Goal: Task Accomplishment & Management: Manage account settings

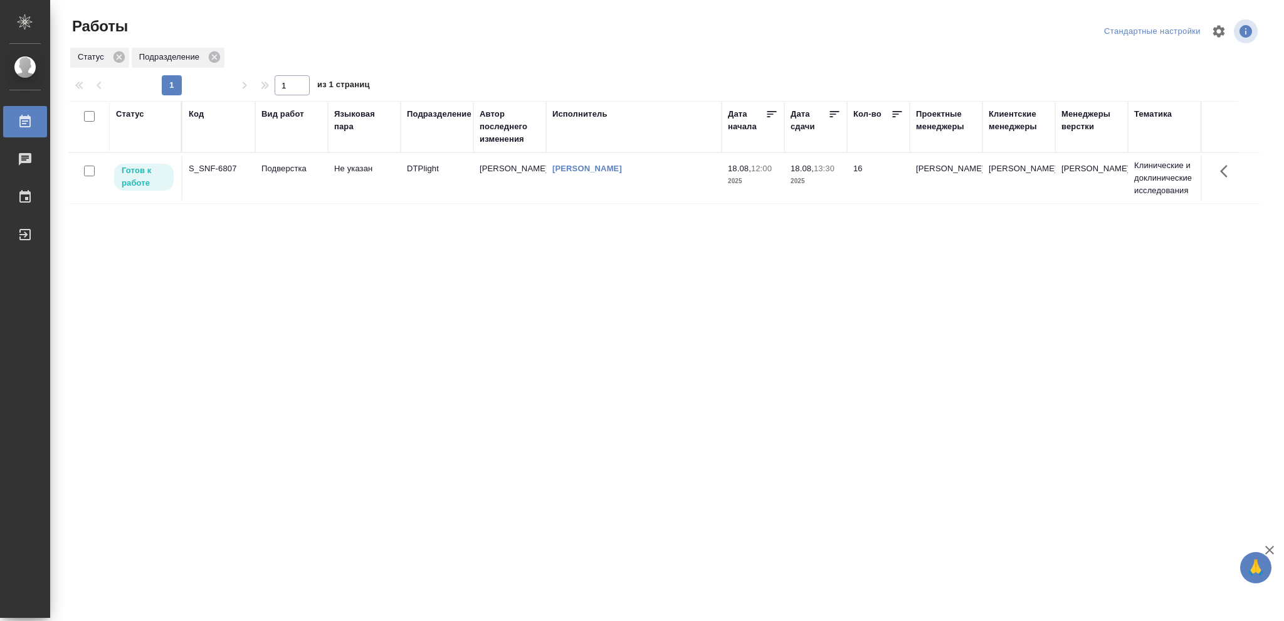
click at [854, 168] on td "16" at bounding box center [878, 178] width 63 height 44
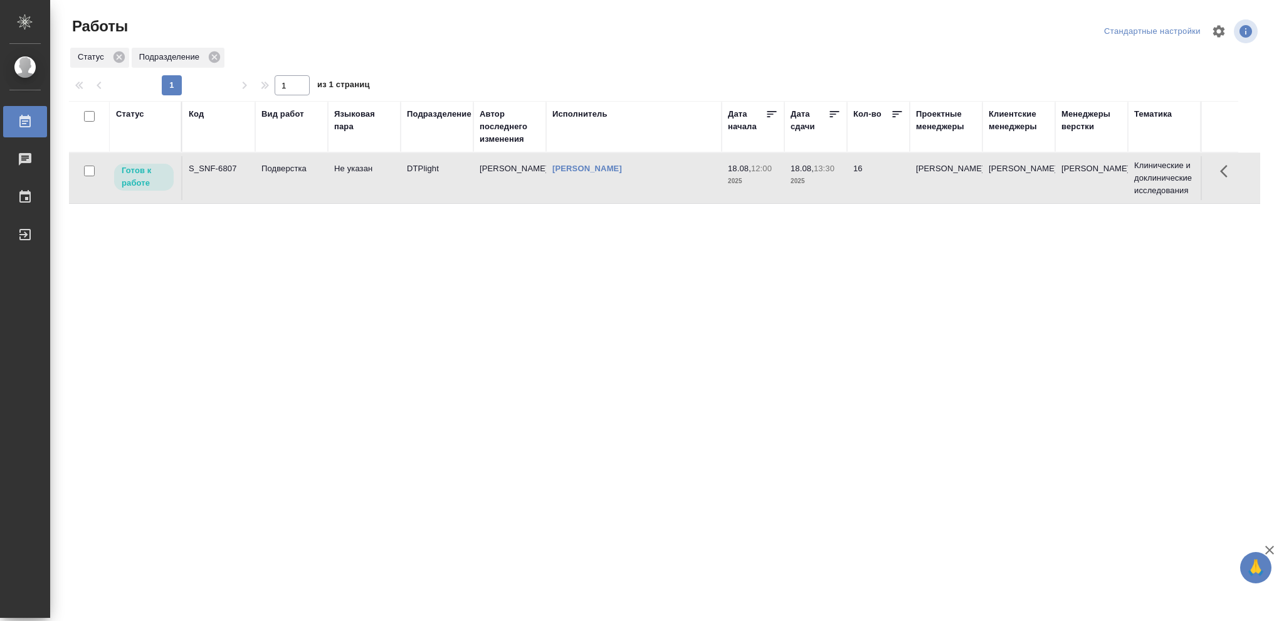
click at [854, 168] on td "16" at bounding box center [878, 178] width 63 height 44
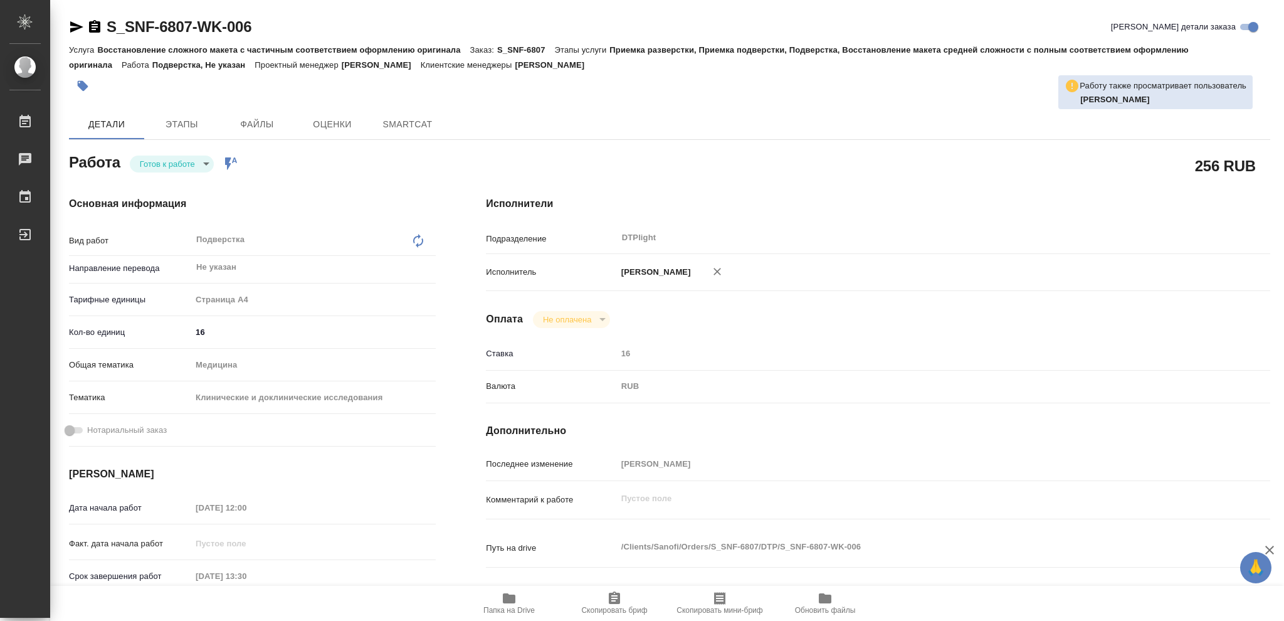
type textarea "x"
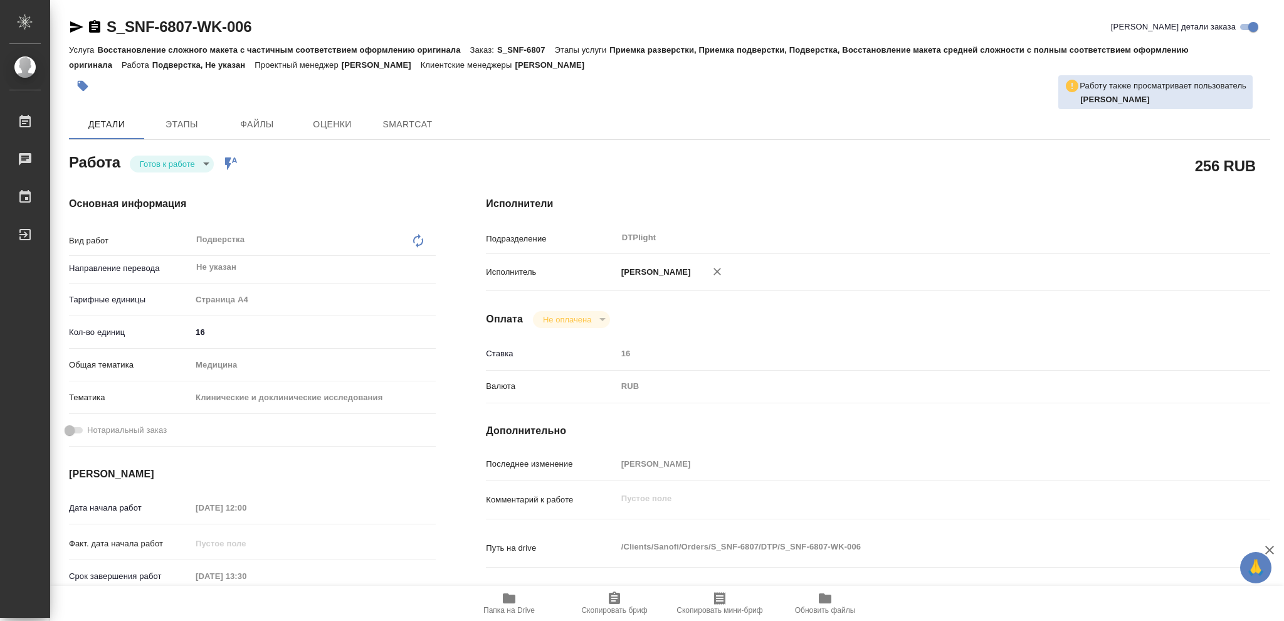
type textarea "x"
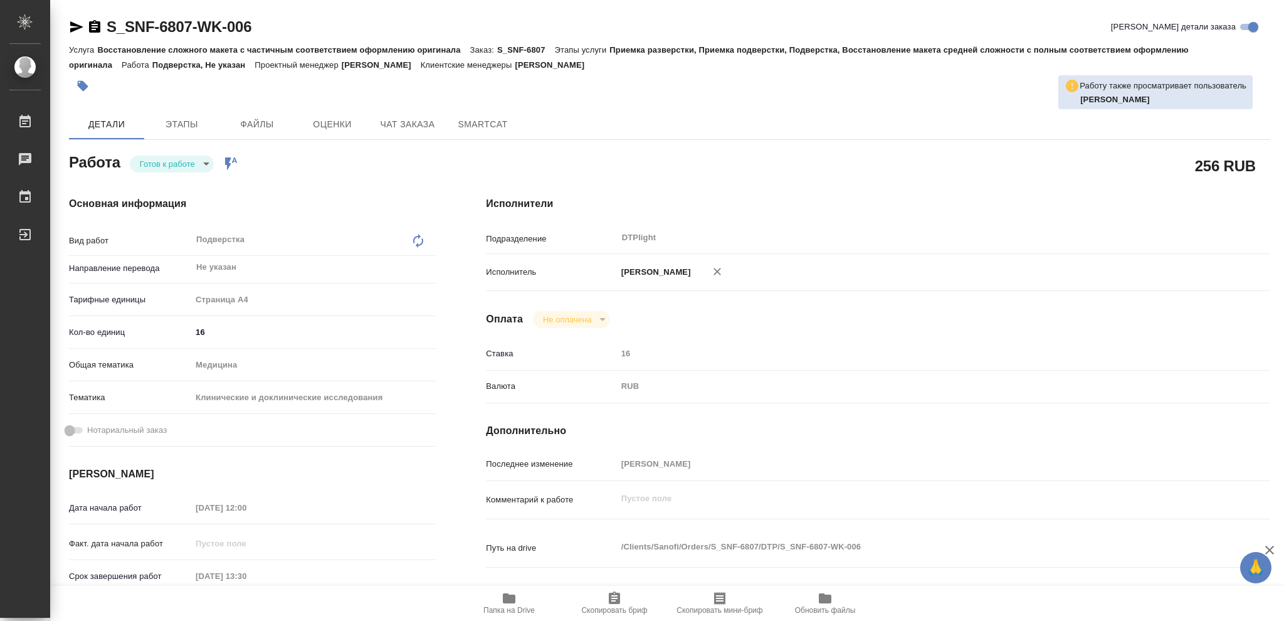
click at [514, 601] on icon "button" at bounding box center [509, 598] width 13 height 10
type textarea "x"
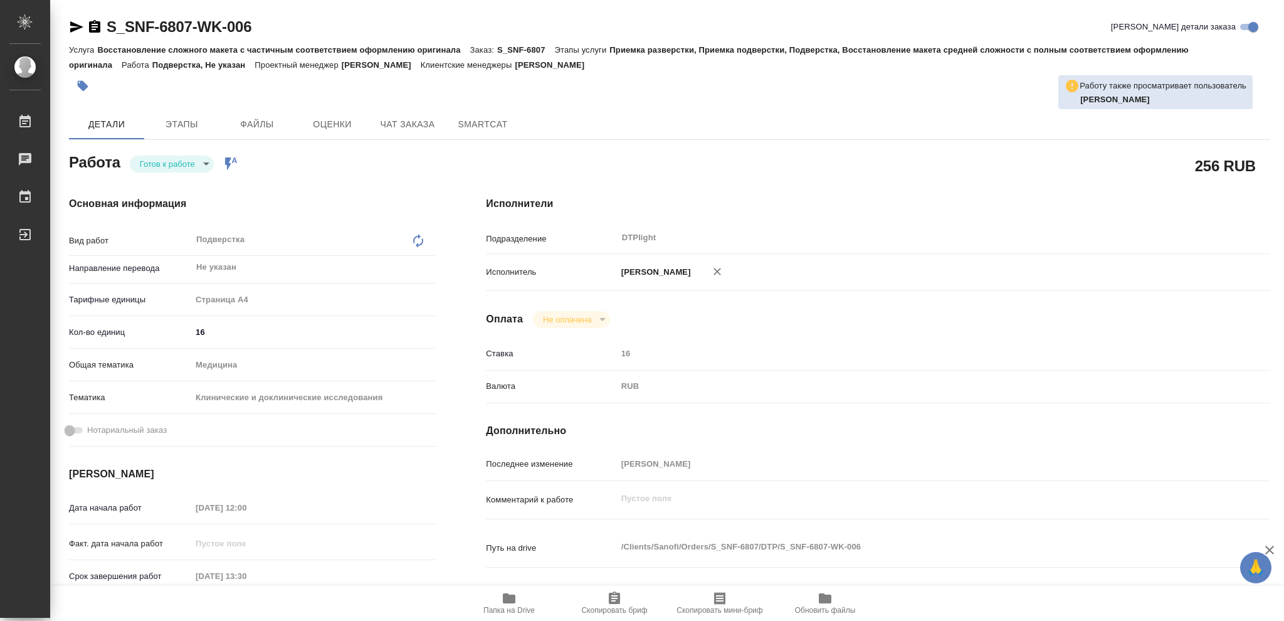
type textarea "x"
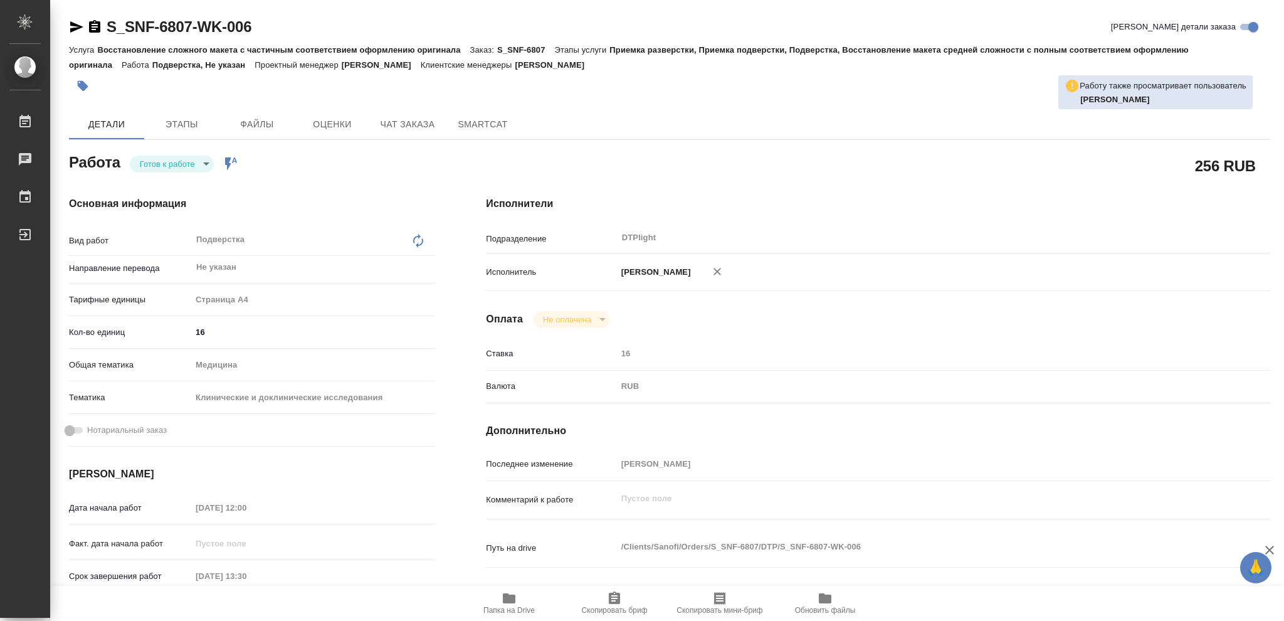
type textarea "x"
click at [490, 606] on span "Папка на Drive" at bounding box center [509, 610] width 51 height 9
click at [171, 159] on body "🙏 .cls-1 fill:#fff; AWATERA [PERSON_NAME] 2 Чаты График Выйти S_SNF-6807-WK-006…" at bounding box center [642, 310] width 1284 height 621
click at [171, 161] on button "В работе" at bounding box center [160, 164] width 41 height 14
type textarea "x"
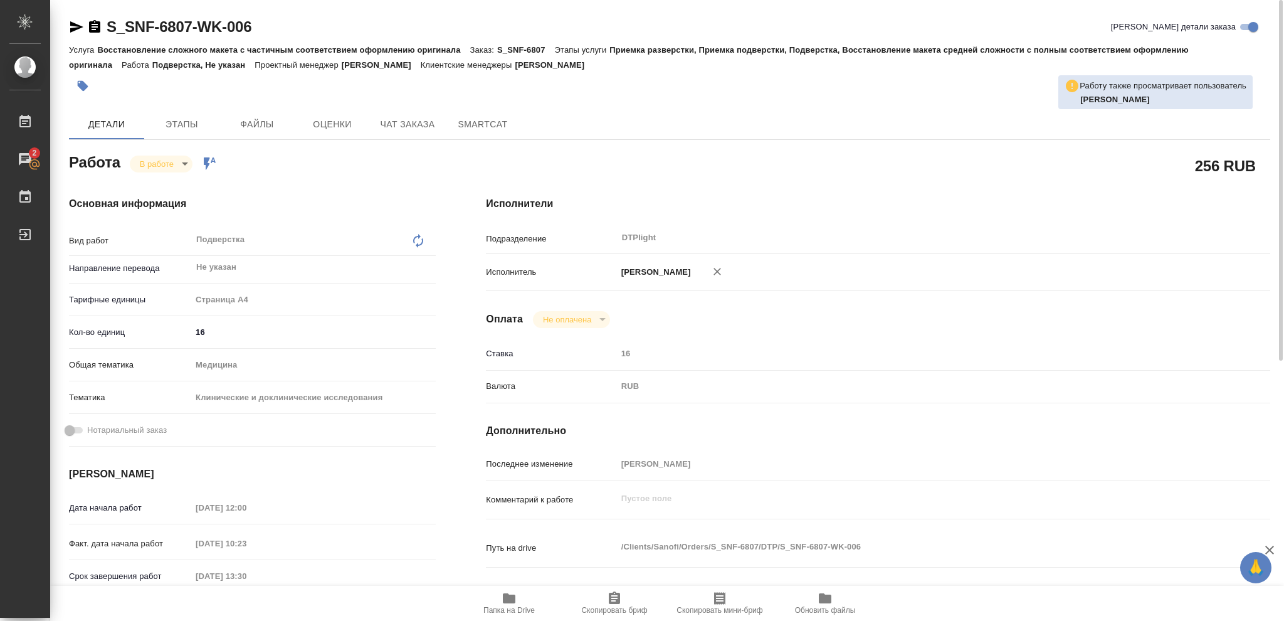
type textarea "x"
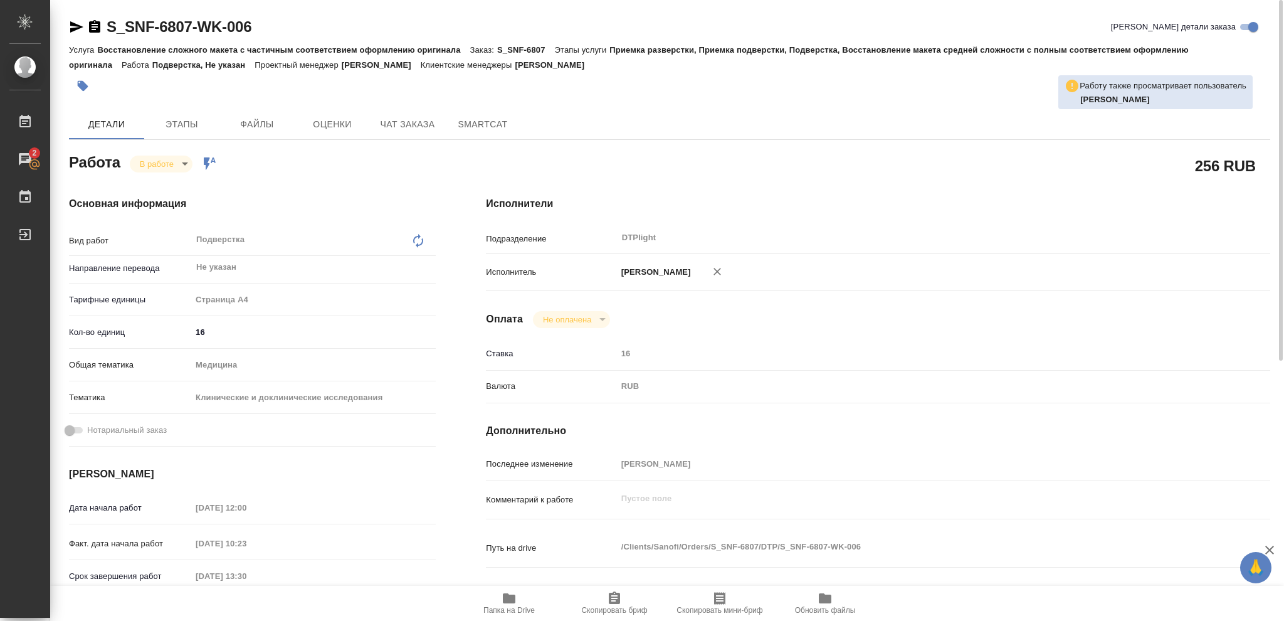
type textarea "x"
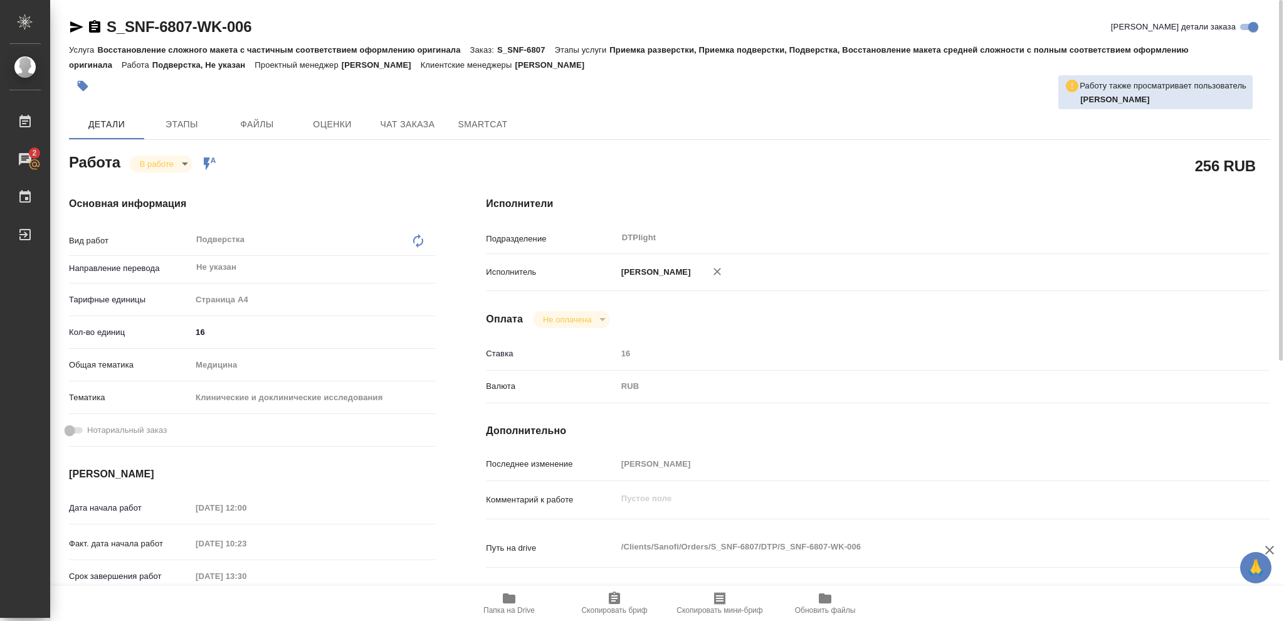
type textarea "x"
click at [503, 599] on icon "button" at bounding box center [509, 598] width 13 height 10
